Goal: Find specific page/section: Find specific page/section

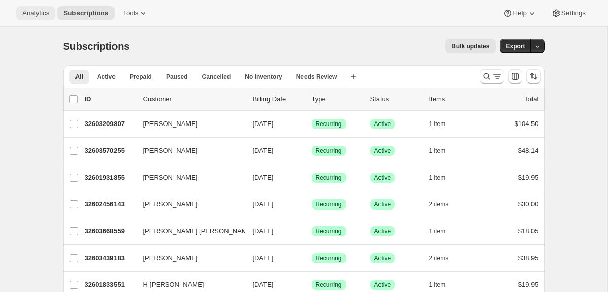
click at [36, 16] on span "Analytics" at bounding box center [35, 13] width 27 height 8
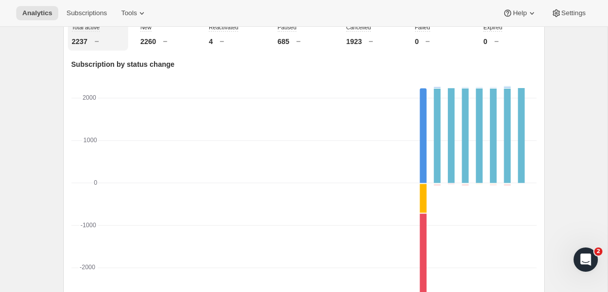
scroll to position [380, 0]
